Goal: Task Accomplishment & Management: Manage account settings

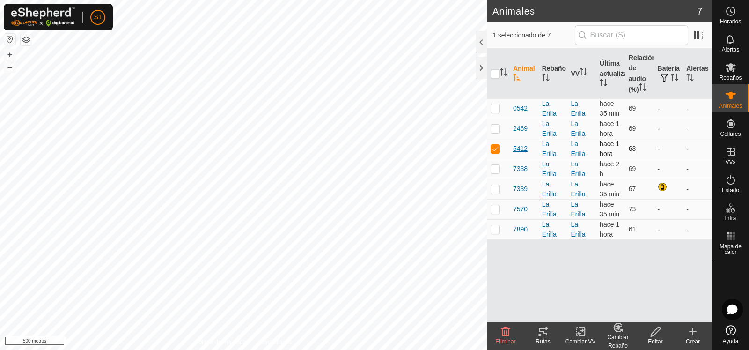
click at [522, 148] on font "5412" at bounding box center [520, 148] width 15 height 7
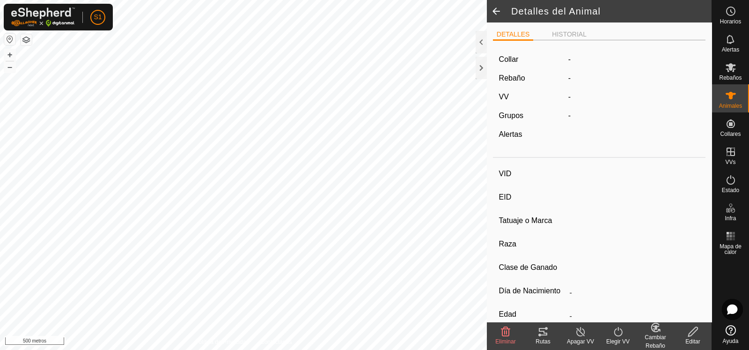
type input "5412"
type input "-"
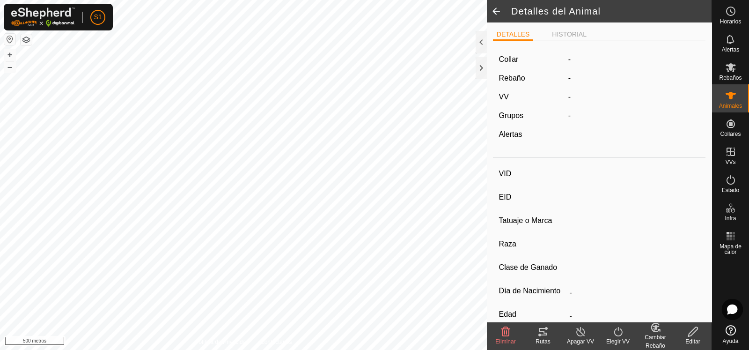
type input "0 kg"
type input "-"
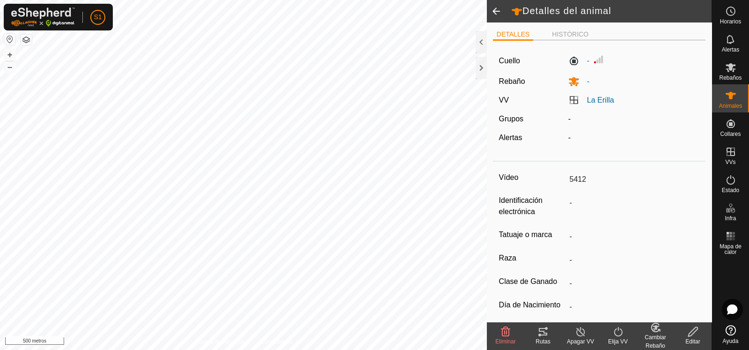
click at [545, 336] on icon at bounding box center [542, 331] width 11 height 11
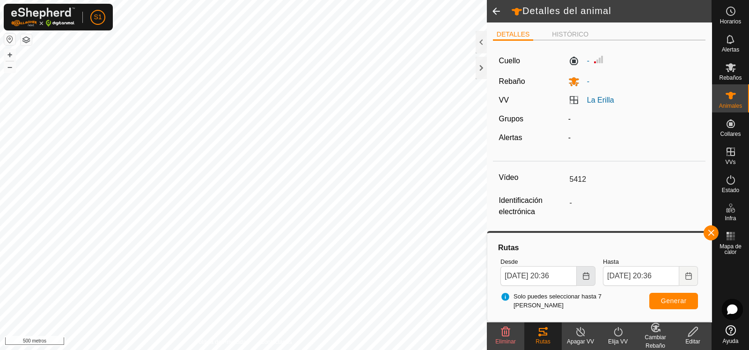
click at [584, 274] on icon "Elija fecha" at bounding box center [585, 275] width 7 height 7
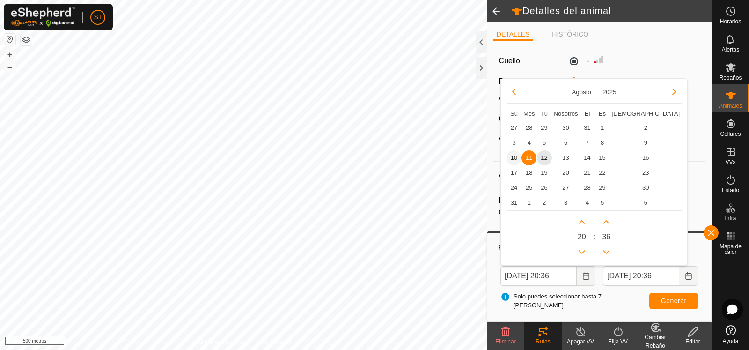
click at [516, 158] on span "10" at bounding box center [513, 157] width 15 height 15
type input "[DATE] 20:36"
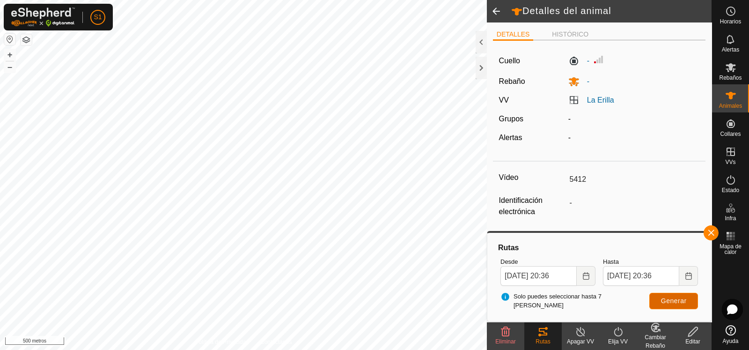
click at [688, 299] on button "Generar" at bounding box center [673, 300] width 49 height 16
click at [690, 277] on icon "Elija fecha" at bounding box center [688, 275] width 7 height 7
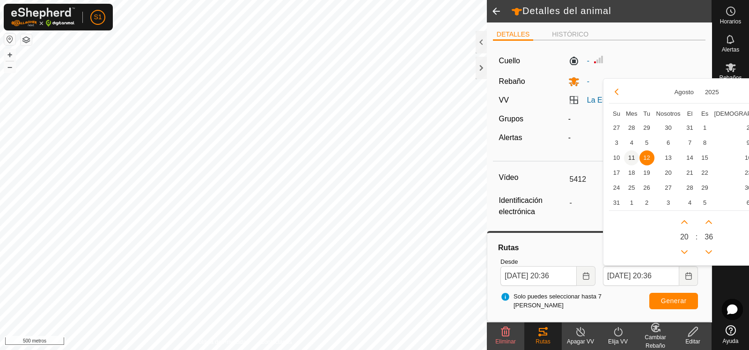
click at [632, 160] on span "11" at bounding box center [631, 157] width 15 height 15
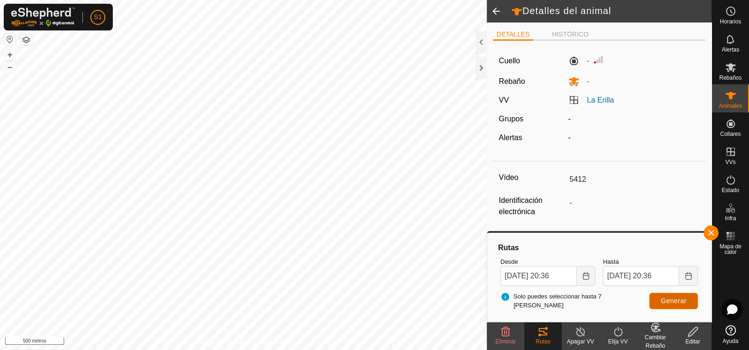
click at [681, 301] on font "Generar" at bounding box center [674, 300] width 26 height 7
click at [7, 55] on font "+" at bounding box center [9, 55] width 5 height 10
click at [9, 51] on font "+" at bounding box center [9, 55] width 5 height 10
click at [9, 57] on font "+" at bounding box center [9, 55] width 5 height 10
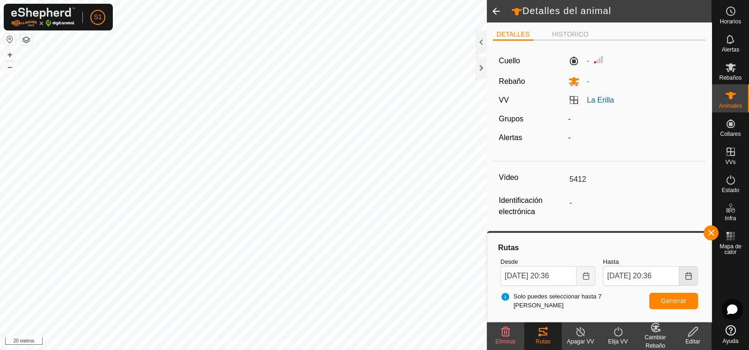
click at [691, 275] on icon "Elija fecha" at bounding box center [688, 275] width 6 height 7
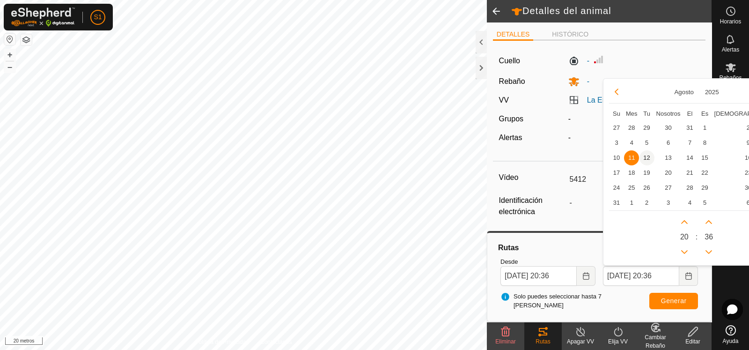
click at [647, 155] on span "12" at bounding box center [646, 157] width 15 height 15
type input "[DATE] 20:36"
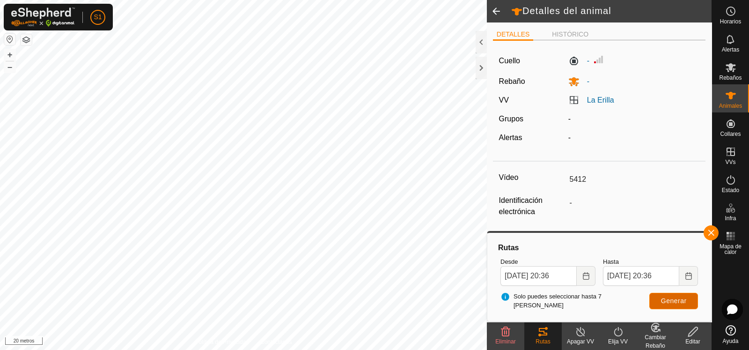
click at [667, 303] on font "Generar" at bounding box center [674, 300] width 26 height 7
click at [12, 67] on font "–" at bounding box center [9, 67] width 5 height 10
click at [5, 69] on button "–" at bounding box center [9, 66] width 11 height 11
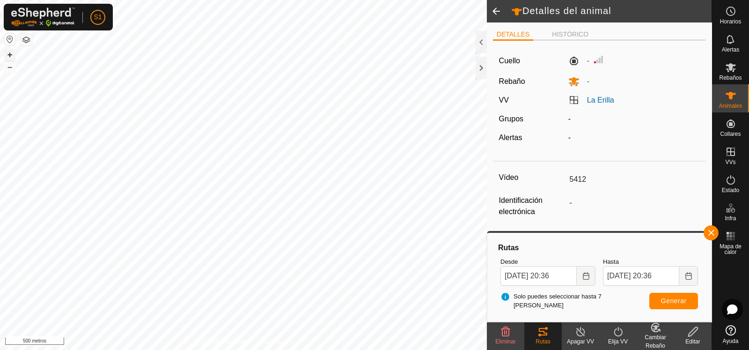
click at [12, 54] on button "+" at bounding box center [9, 54] width 11 height 11
click at [7, 55] on button "+" at bounding box center [9, 54] width 11 height 11
click at [499, 10] on span at bounding box center [496, 11] width 19 height 22
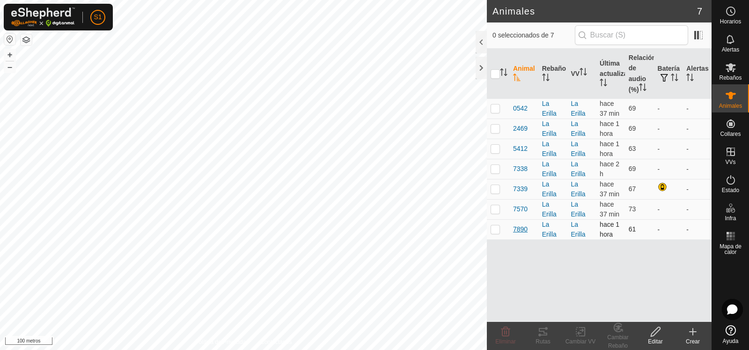
click at [523, 226] on font "7890" at bounding box center [520, 228] width 15 height 7
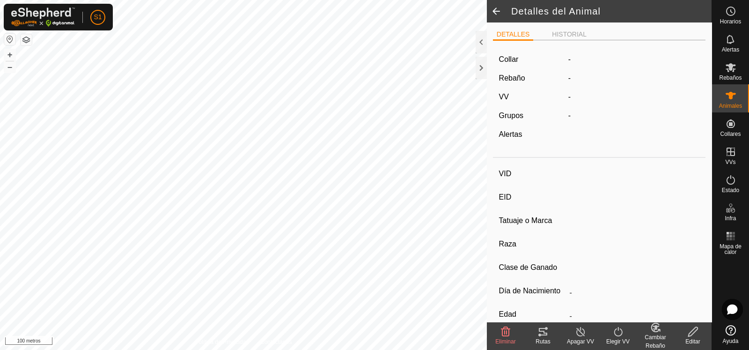
type input "7890"
type input "-"
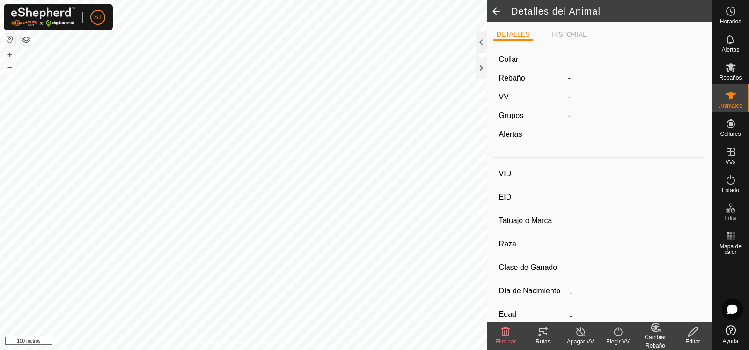
type input "0 kg"
type input "-"
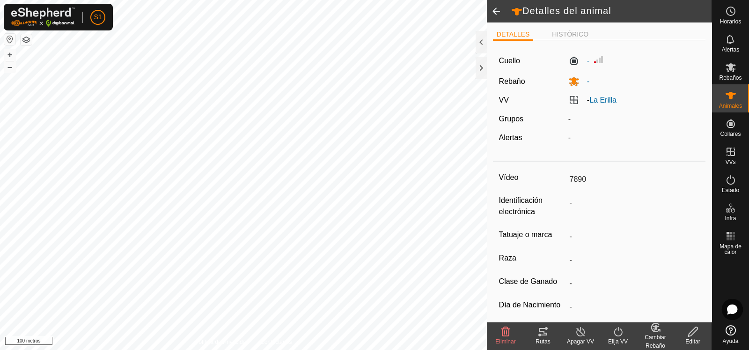
click at [542, 336] on icon at bounding box center [542, 331] width 11 height 11
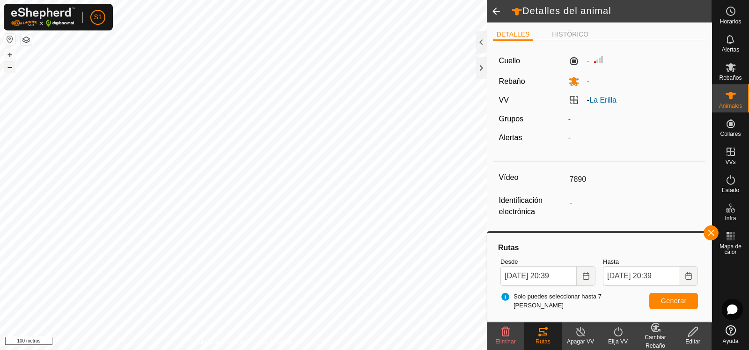
click at [15, 69] on button "–" at bounding box center [9, 66] width 11 height 11
click at [10, 52] on font "+" at bounding box center [9, 55] width 5 height 10
click at [12, 67] on button "–" at bounding box center [9, 66] width 11 height 11
click at [12, 68] on font "–" at bounding box center [9, 67] width 5 height 10
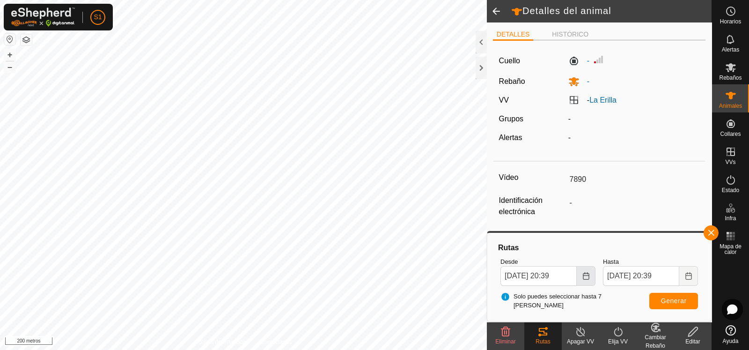
click at [586, 276] on icon "Elija fecha" at bounding box center [585, 275] width 7 height 7
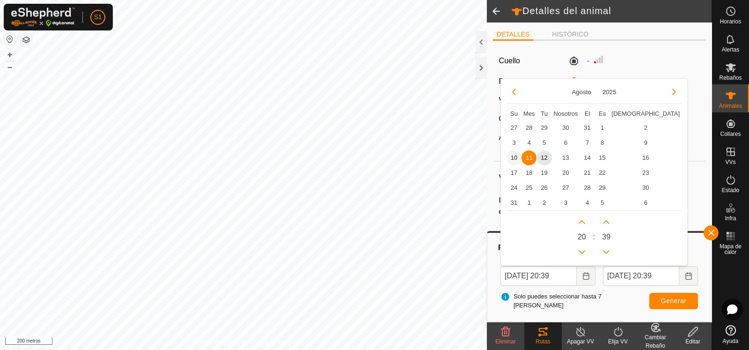
click at [511, 158] on span "10" at bounding box center [513, 157] width 15 height 15
type input "[DATE] 20:39"
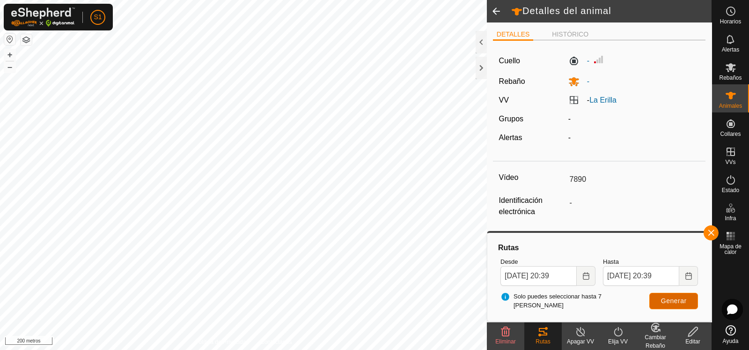
click at [665, 301] on font "Generar" at bounding box center [674, 300] width 26 height 7
click at [7, 54] on font "+" at bounding box center [9, 55] width 5 height 10
click at [493, 15] on span at bounding box center [496, 11] width 19 height 22
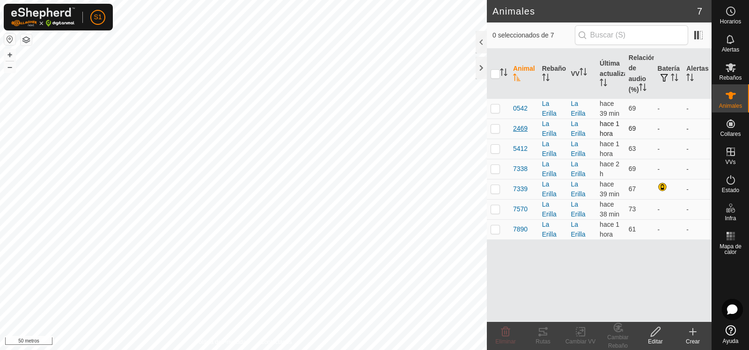
click at [525, 130] on font "2469" at bounding box center [520, 127] width 15 height 7
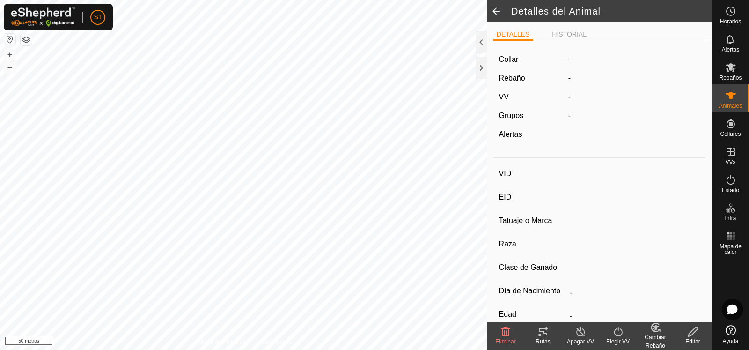
type input "2469"
type input "-"
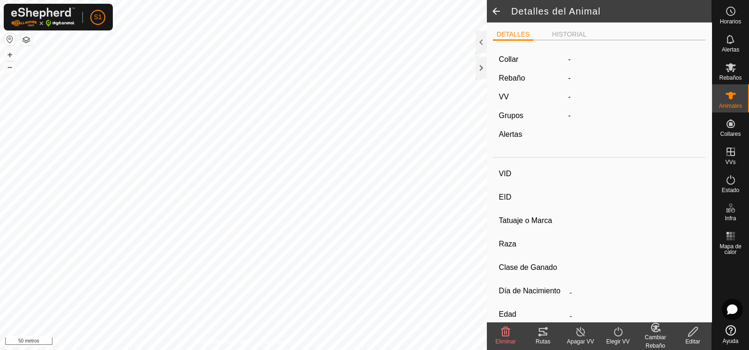
type input "0 kg"
type input "-"
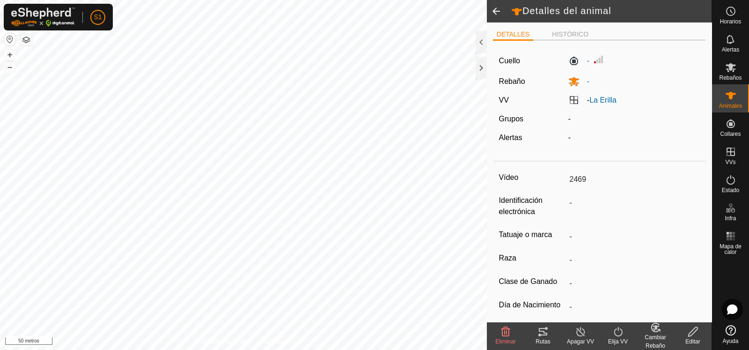
click at [548, 335] on icon at bounding box center [542, 331] width 11 height 11
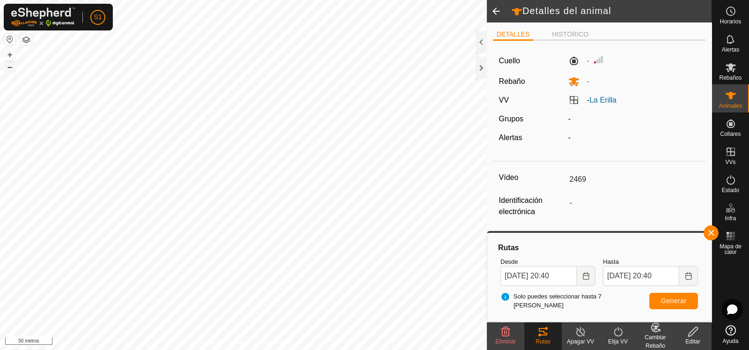
click at [12, 69] on font "–" at bounding box center [9, 67] width 5 height 10
click at [498, 15] on span at bounding box center [496, 11] width 19 height 22
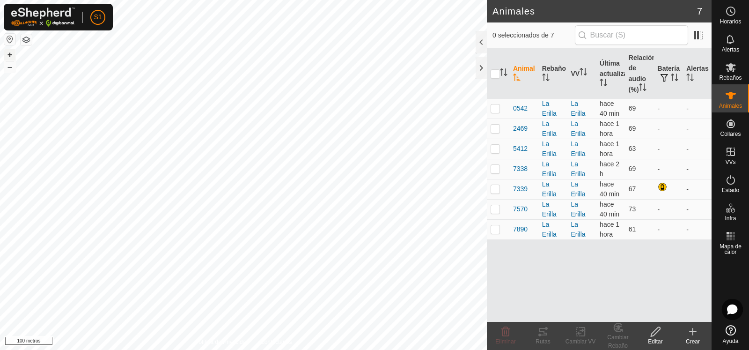
click at [9, 53] on font "+" at bounding box center [9, 55] width 5 height 10
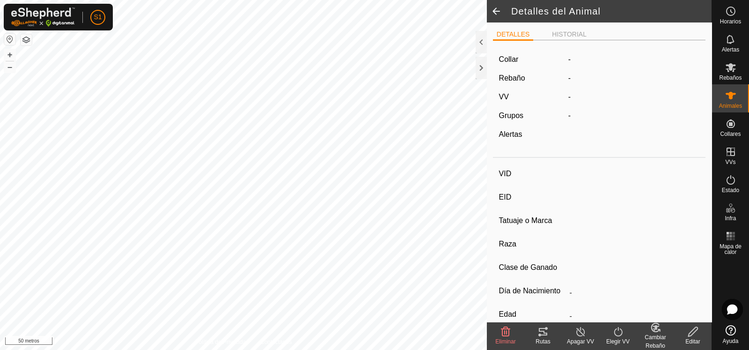
type input "7890"
type input "-"
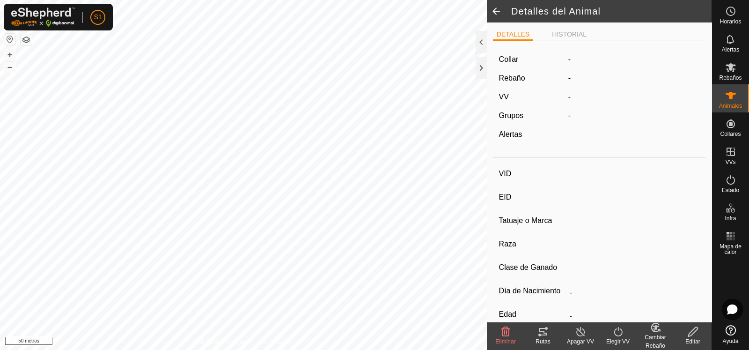
type input "0 kg"
type input "-"
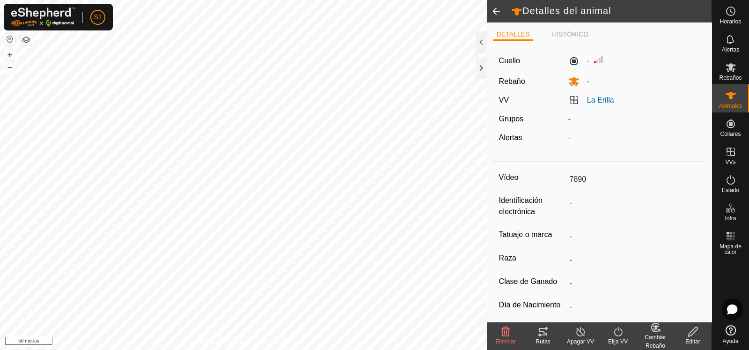
click at [541, 336] on icon at bounding box center [542, 331] width 11 height 11
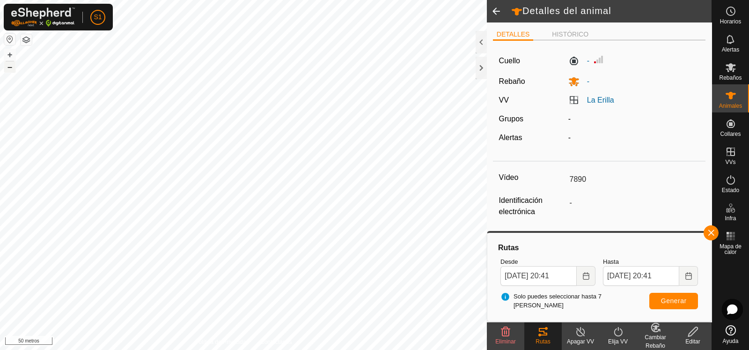
click at [11, 67] on font "–" at bounding box center [9, 67] width 5 height 10
click at [15, 54] on button "+" at bounding box center [9, 54] width 11 height 11
type input "7570"
type input "-"
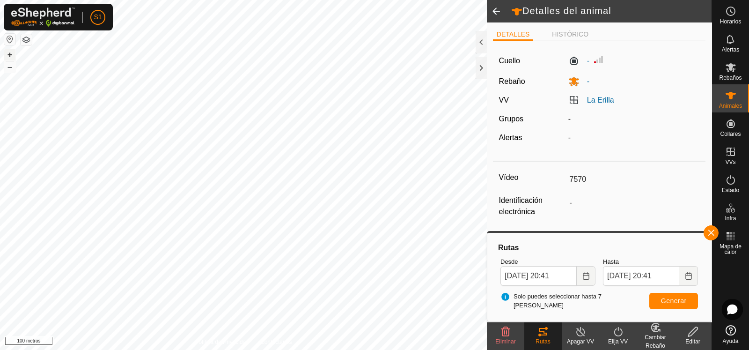
type input "-"
type input "0 kg"
type input "-"
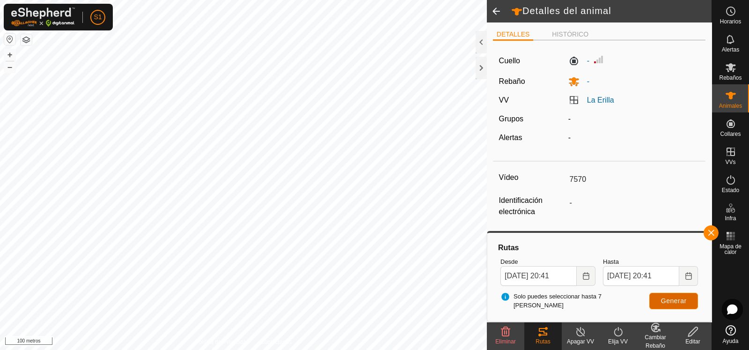
click at [678, 299] on font "Generar" at bounding box center [674, 300] width 26 height 7
type input "7339"
type input "-"
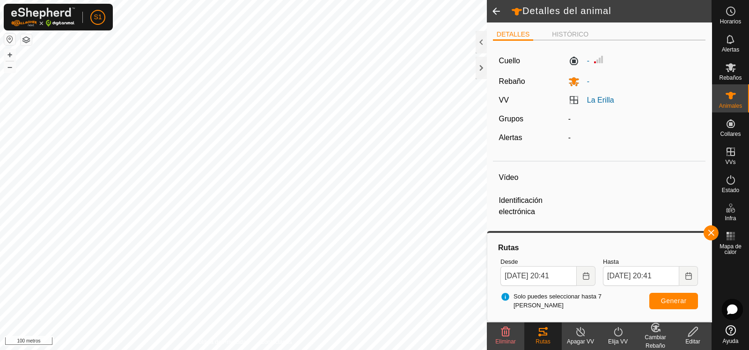
type input "-"
type input "0 kg"
type input "-"
click at [667, 297] on font "Generar" at bounding box center [674, 300] width 26 height 7
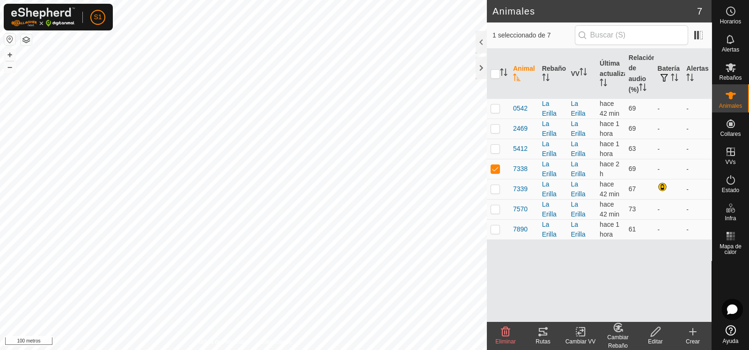
click at [543, 334] on icon at bounding box center [543, 331] width 8 height 7
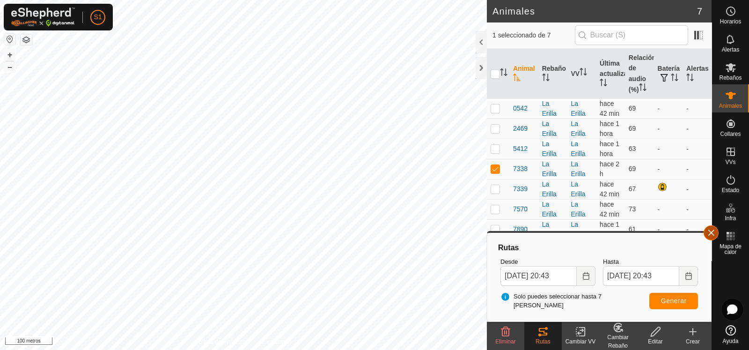
click at [716, 233] on button "button" at bounding box center [710, 232] width 15 height 15
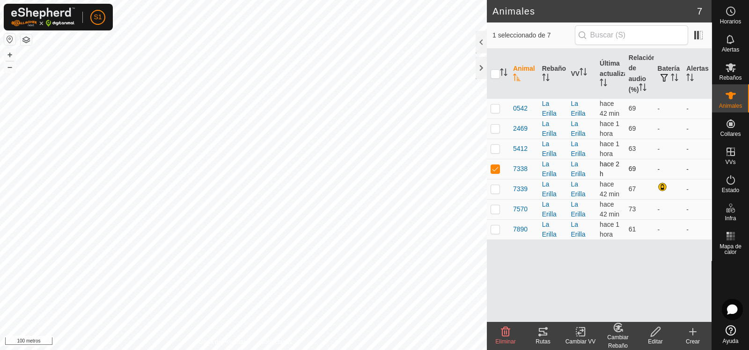
click at [496, 170] on p-checkbox at bounding box center [494, 168] width 9 height 7
click at [497, 168] on p-checkbox at bounding box center [494, 168] width 9 height 7
checkbox input "true"
click at [497, 75] on input "checkbox" at bounding box center [494, 73] width 9 height 9
checkbox input "true"
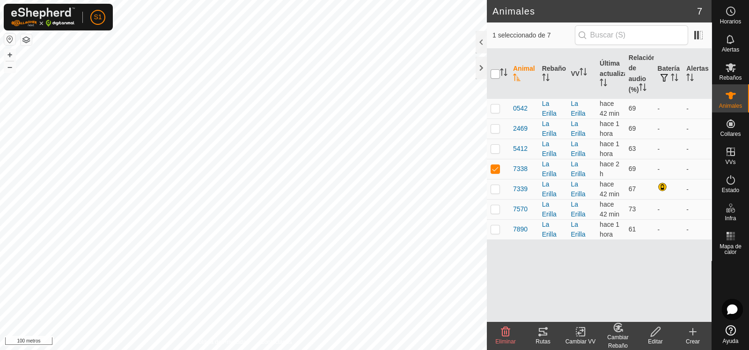
checkbox input "true"
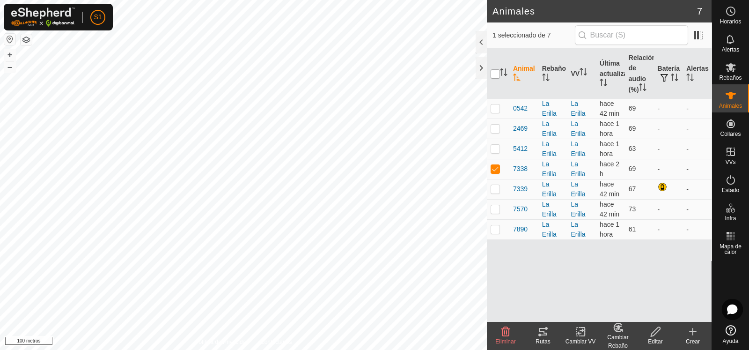
checkbox input "true"
click at [540, 333] on icon at bounding box center [542, 331] width 11 height 11
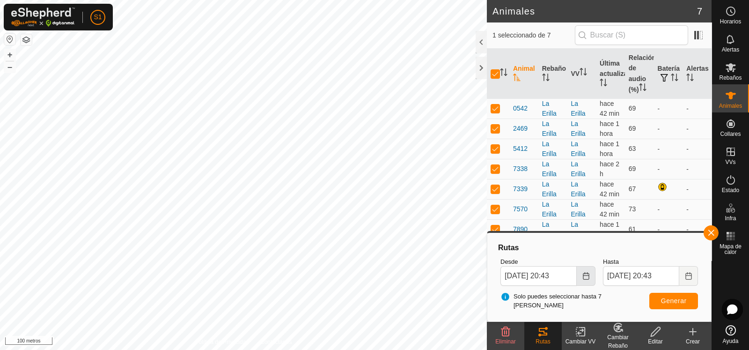
click at [587, 274] on icon "Elija fecha" at bounding box center [585, 275] width 7 height 7
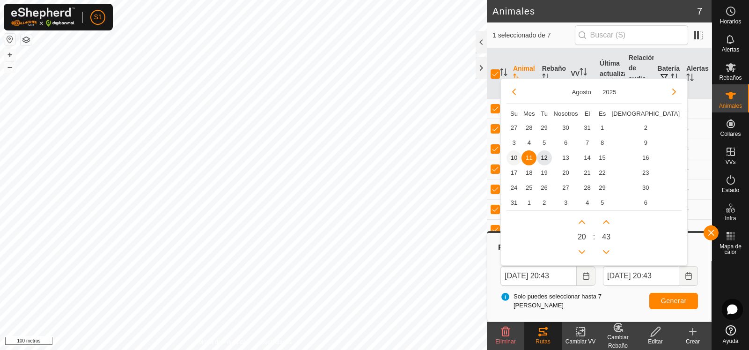
click at [513, 156] on span "10" at bounding box center [513, 157] width 15 height 15
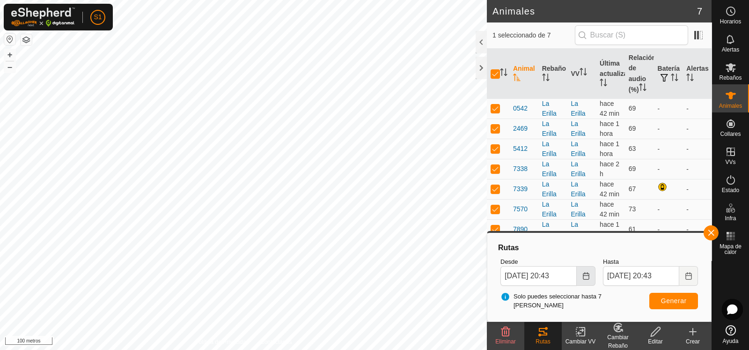
click at [587, 275] on icon "Elija fecha" at bounding box center [585, 275] width 7 height 7
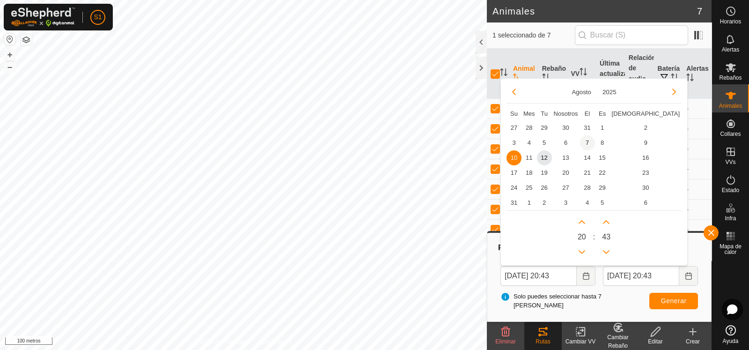
click at [589, 144] on span "7" at bounding box center [587, 142] width 15 height 15
type input "[DATE] 20:43"
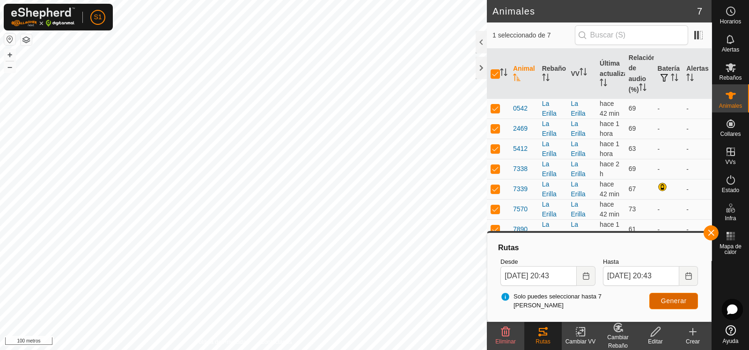
click at [667, 298] on font "Generar" at bounding box center [674, 300] width 26 height 7
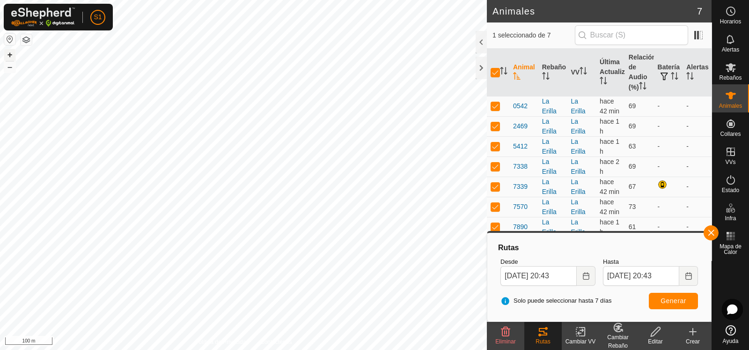
click at [7, 54] on button "+" at bounding box center [9, 54] width 11 height 11
click at [12, 69] on button "–" at bounding box center [9, 66] width 11 height 11
click at [8, 71] on button "–" at bounding box center [9, 66] width 11 height 11
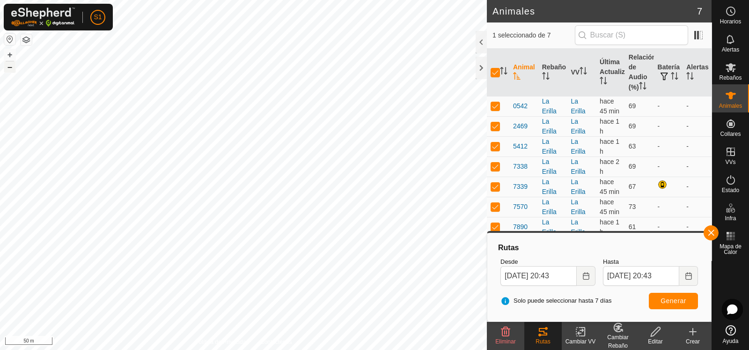
click at [9, 71] on button "–" at bounding box center [9, 66] width 11 height 11
click at [7, 54] on button "+" at bounding box center [9, 54] width 11 height 11
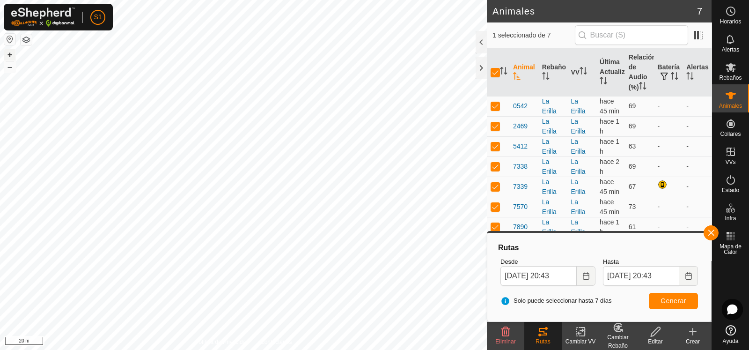
click at [10, 56] on button "+" at bounding box center [9, 54] width 11 height 11
click at [9, 67] on button "–" at bounding box center [9, 66] width 11 height 11
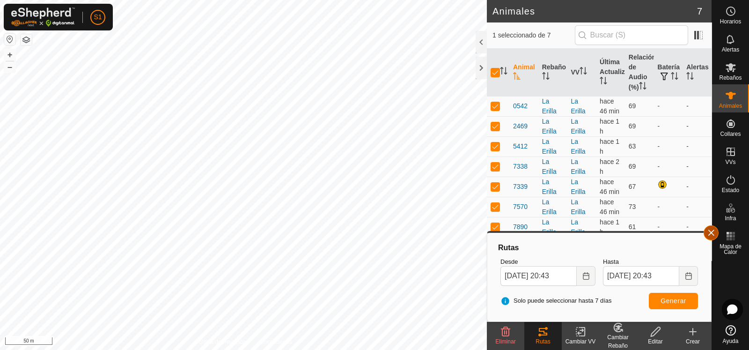
click at [716, 235] on button "button" at bounding box center [710, 232] width 15 height 15
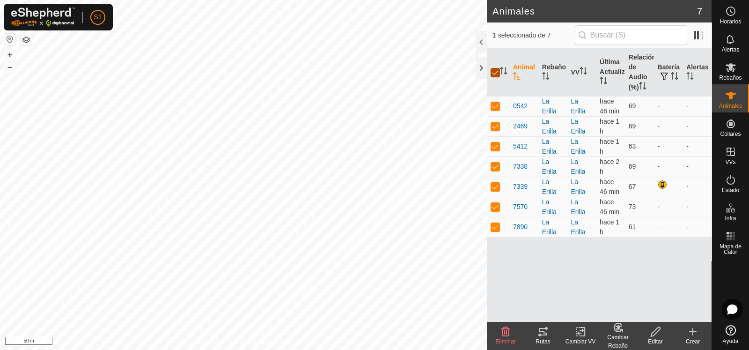
click at [494, 75] on input "checkbox" at bounding box center [494, 72] width 9 height 9
checkbox input "false"
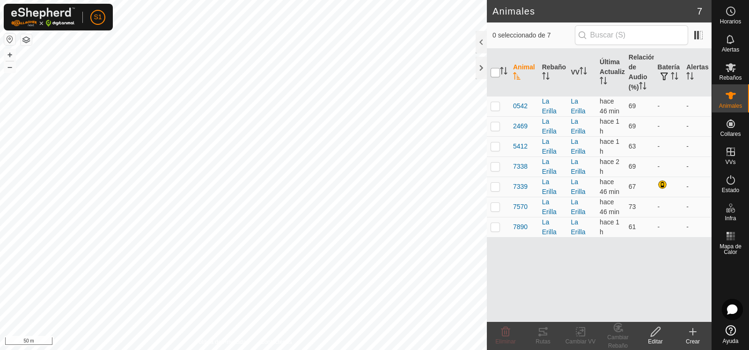
checkbox input "false"
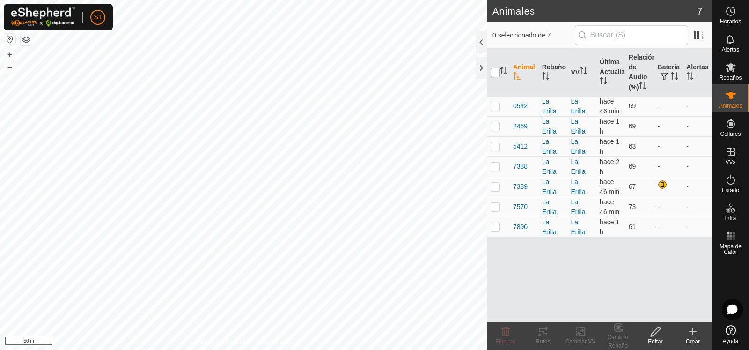
checkbox input "false"
click at [100, 17] on span "S1" at bounding box center [98, 17] width 8 height 10
click at [131, 71] on link "Cerrar sesión" at bounding box center [141, 73] width 93 height 15
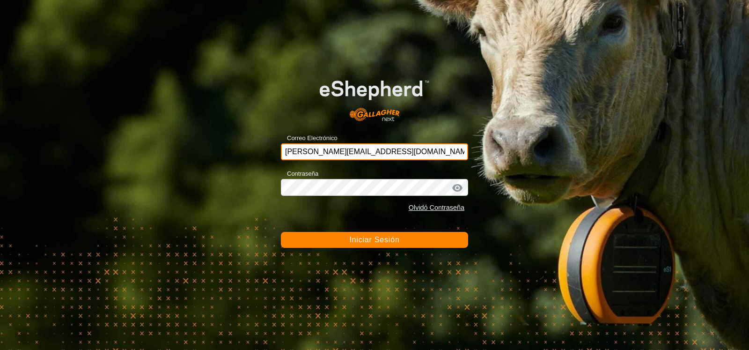
click at [343, 146] on input "[PERSON_NAME][EMAIL_ADDRESS][DOMAIN_NAME]" at bounding box center [374, 151] width 187 height 17
type input "[PERSON_NAME][EMAIL_ADDRESS][DOMAIN_NAME]"
click at [365, 245] on button "Iniciar Sesión" at bounding box center [374, 240] width 187 height 16
